Goal: Book appointment/travel/reservation

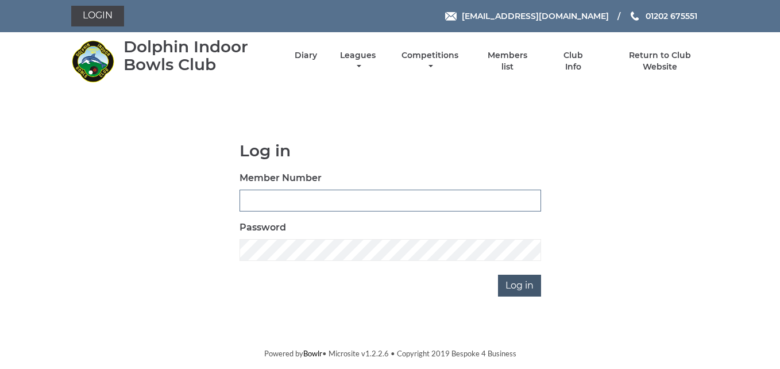
type input "3783"
click at [518, 281] on input "Log in" at bounding box center [519, 286] width 43 height 22
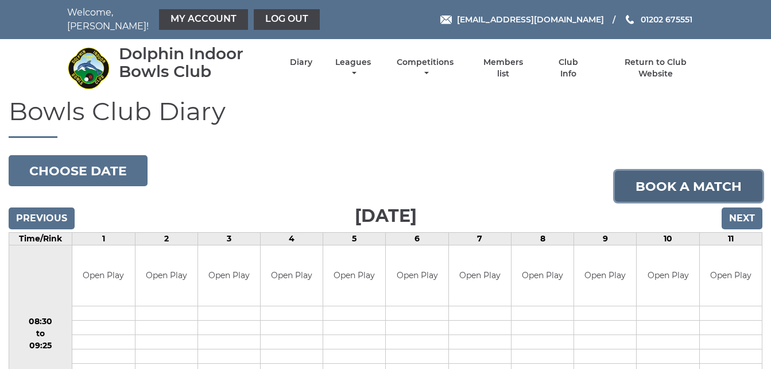
click at [651, 184] on link "Book a match" at bounding box center [689, 186] width 148 height 31
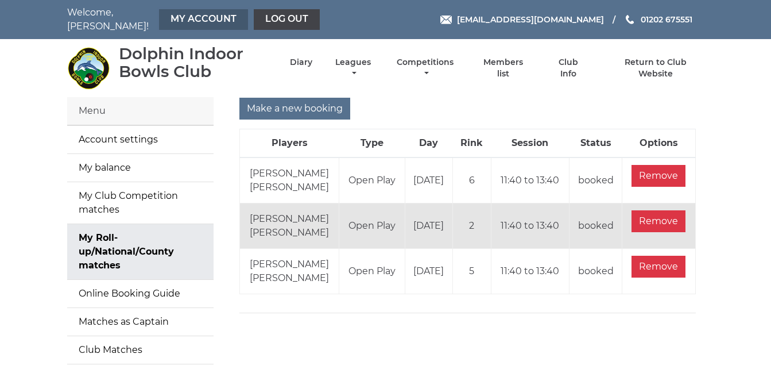
click at [177, 14] on link "My Account" at bounding box center [203, 19] width 89 height 21
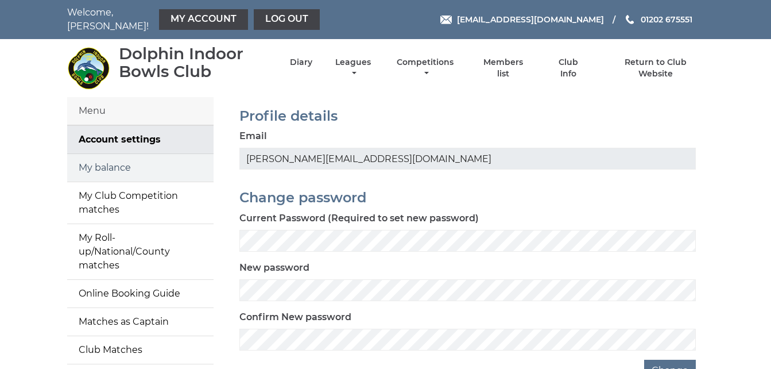
click at [129, 159] on link "My balance" at bounding box center [140, 168] width 146 height 28
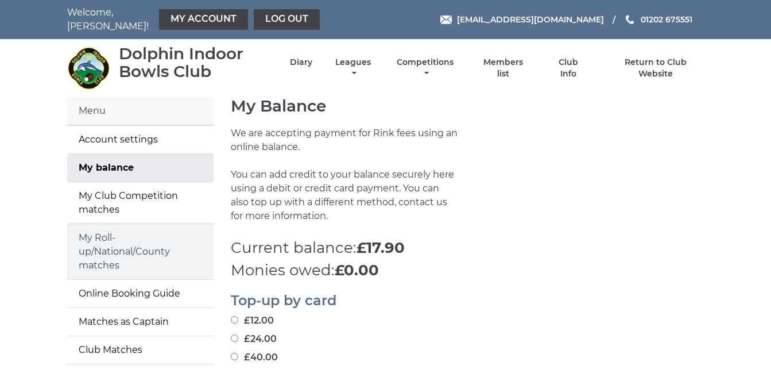
click at [130, 241] on link "My Roll-up/National/County matches" at bounding box center [140, 251] width 146 height 55
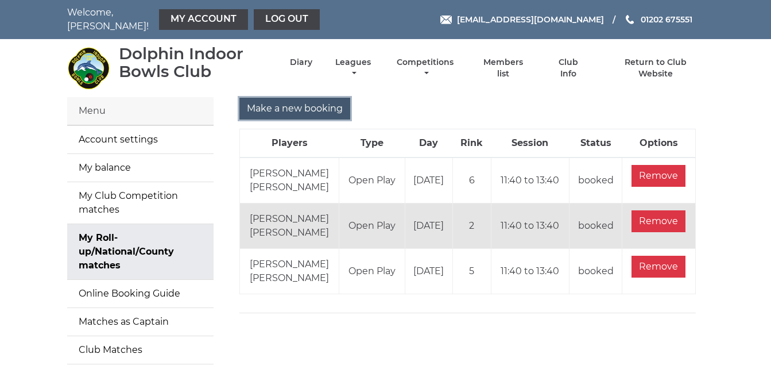
click at [314, 98] on input "Make a new booking" at bounding box center [295, 109] width 111 height 22
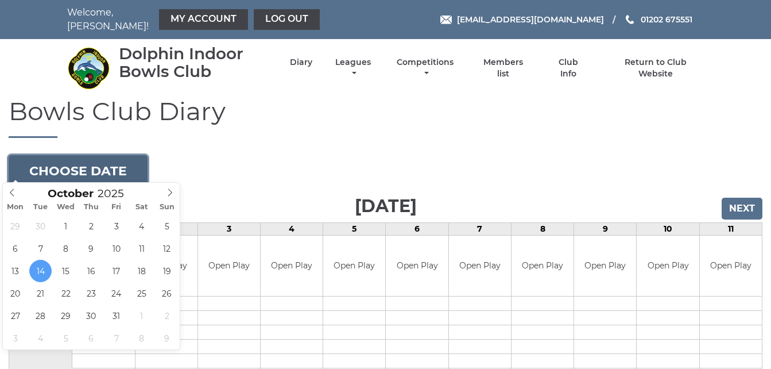
click at [126, 155] on button "Choose date" at bounding box center [78, 170] width 139 height 31
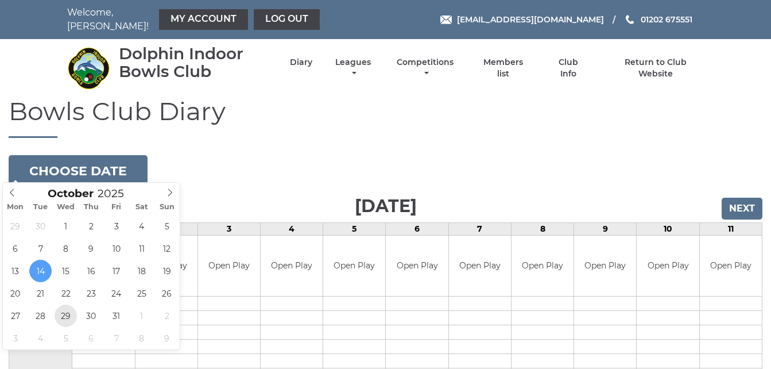
type input "[DATE]"
